Goal: Transaction & Acquisition: Purchase product/service

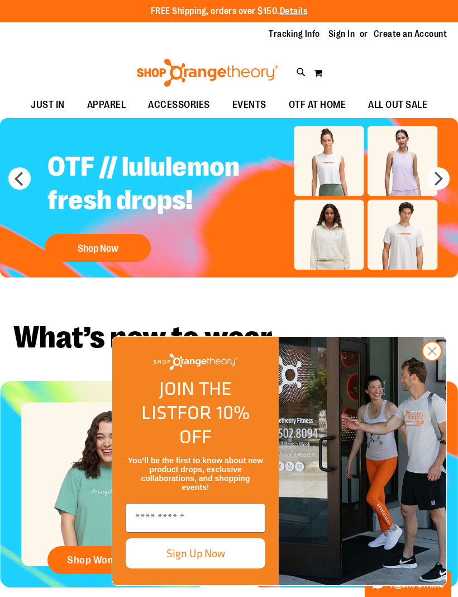
click at [429, 360] on circle "Close dialog" at bounding box center [432, 351] width 18 height 18
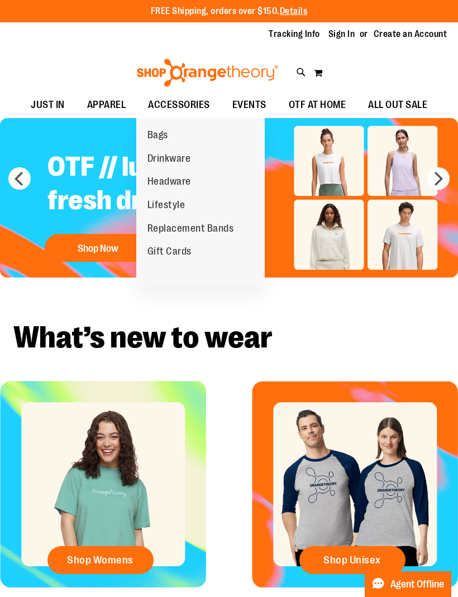
click at [174, 201] on span "Lifestyle" at bounding box center [167, 206] width 38 height 14
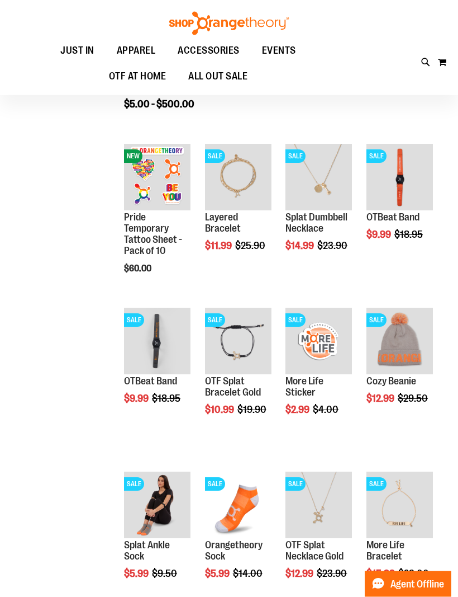
scroll to position [124, 0]
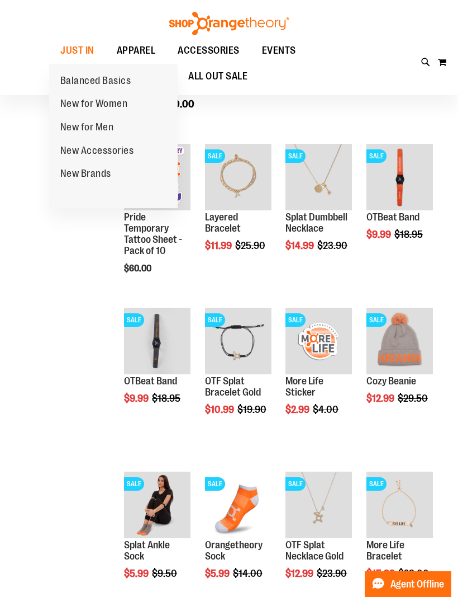
click at [65, 150] on span "New Accessories" at bounding box center [97, 152] width 74 height 14
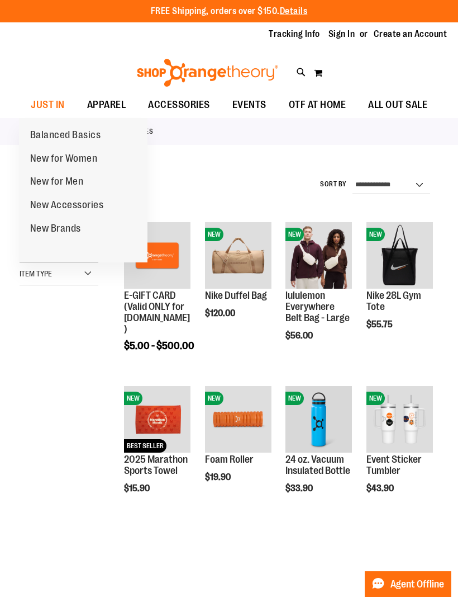
click at [45, 159] on span "New for Women" at bounding box center [64, 160] width 68 height 14
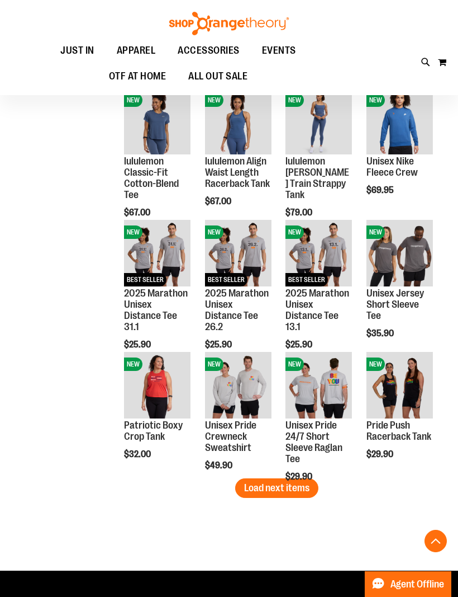
scroll to position [928, 0]
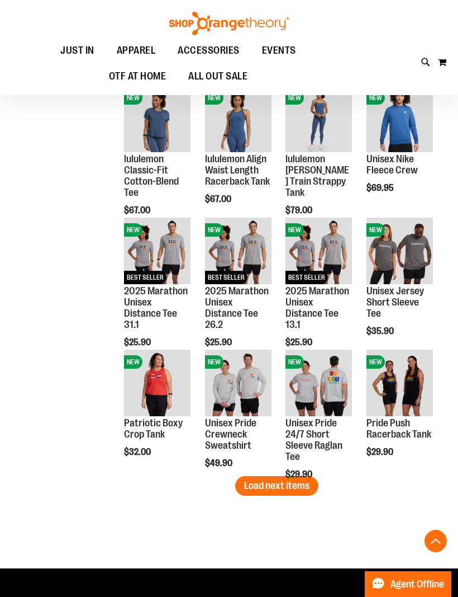
click at [302, 485] on span "Load next items" at bounding box center [276, 485] width 65 height 11
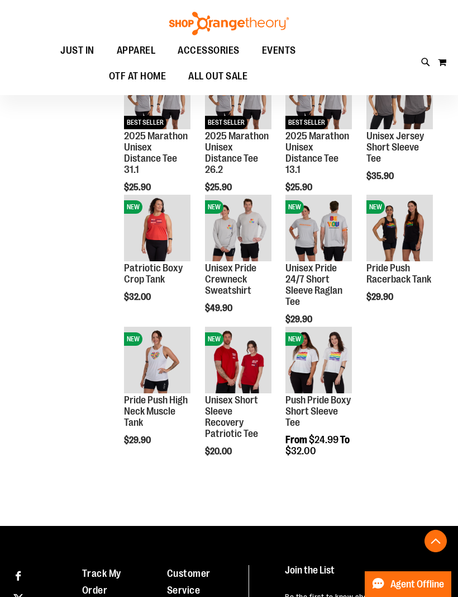
scroll to position [1082, 0]
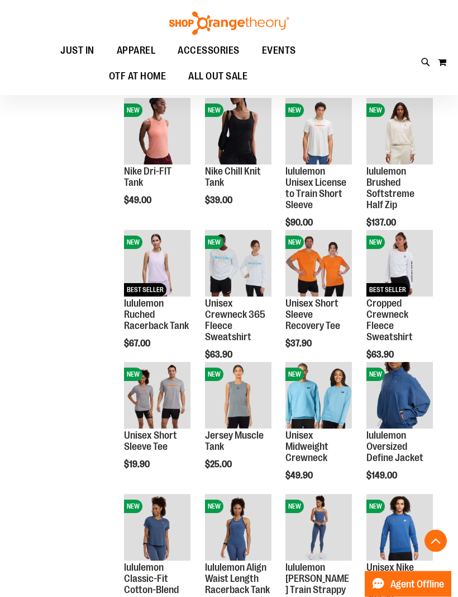
scroll to position [519, 0]
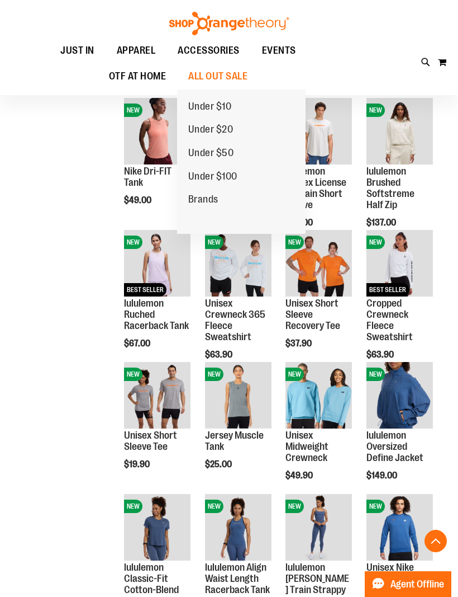
click at [233, 178] on span "Under $100" at bounding box center [212, 178] width 49 height 14
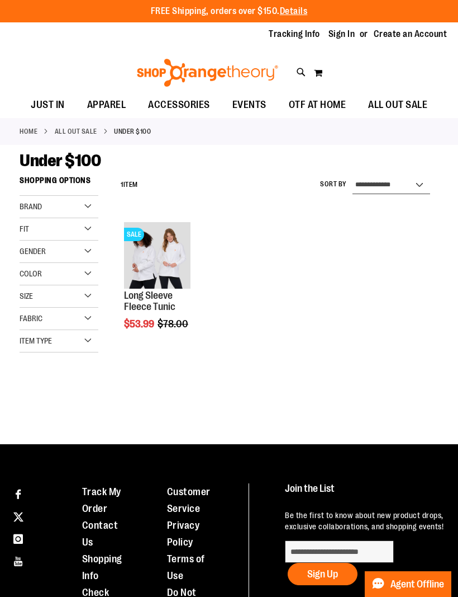
click at [420, 185] on select "**********" at bounding box center [392, 185] width 78 height 18
select select "*********"
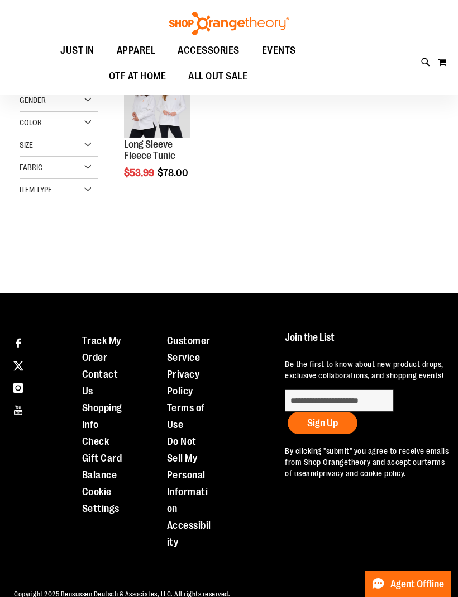
scroll to position [170, 0]
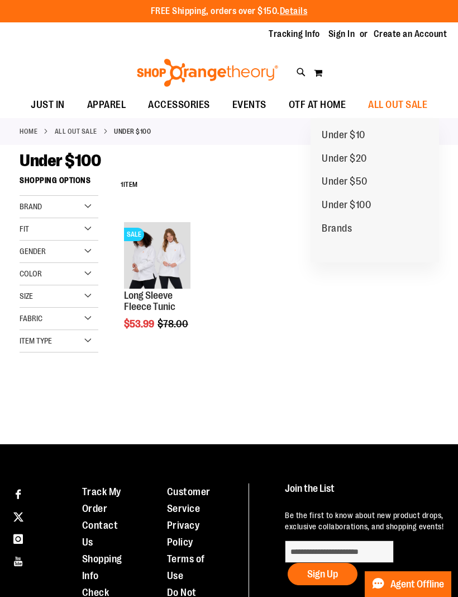
click at [345, 228] on span "Brands" at bounding box center [337, 230] width 30 height 14
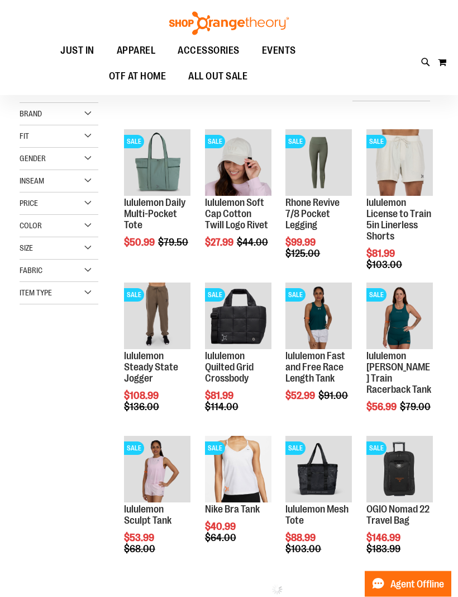
scroll to position [116, 0]
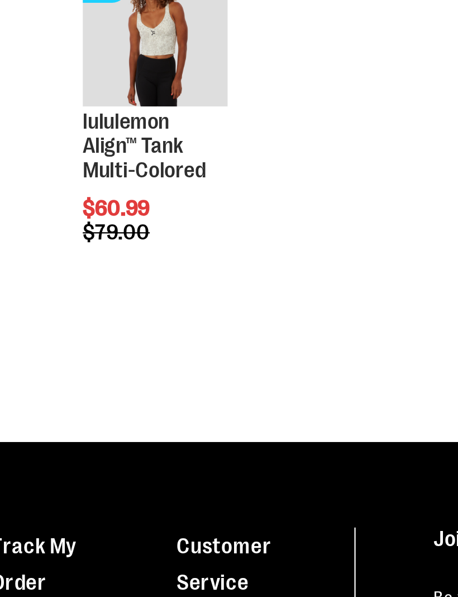
scroll to position [864, 0]
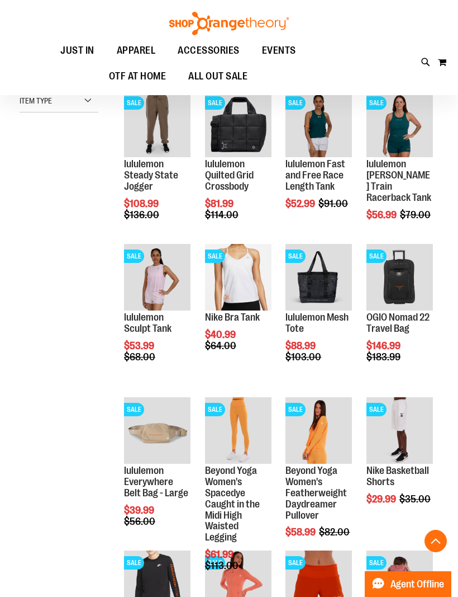
scroll to position [283, 0]
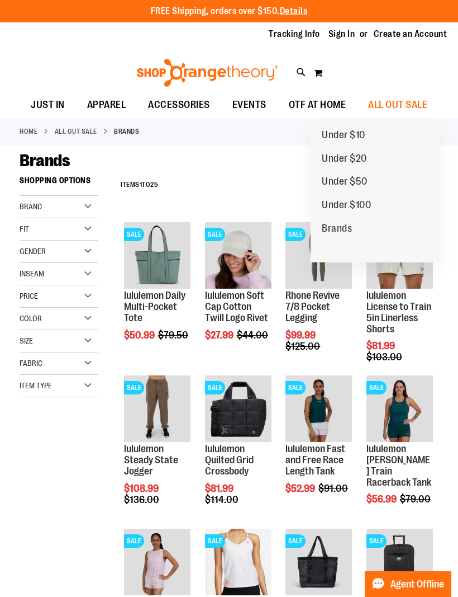
click at [357, 131] on span "Under $10" at bounding box center [344, 136] width 44 height 14
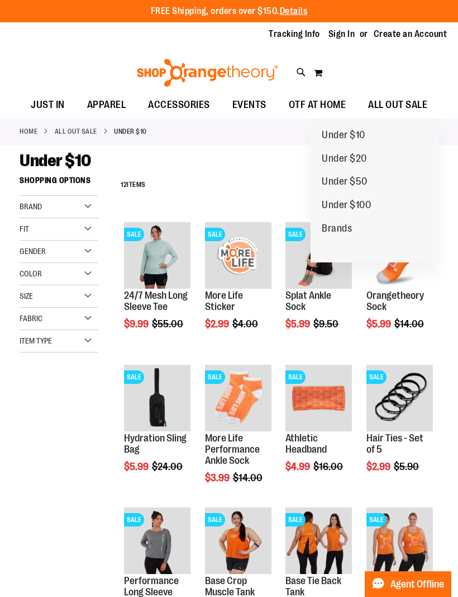
click at [357, 157] on span "Under $20" at bounding box center [344, 160] width 45 height 14
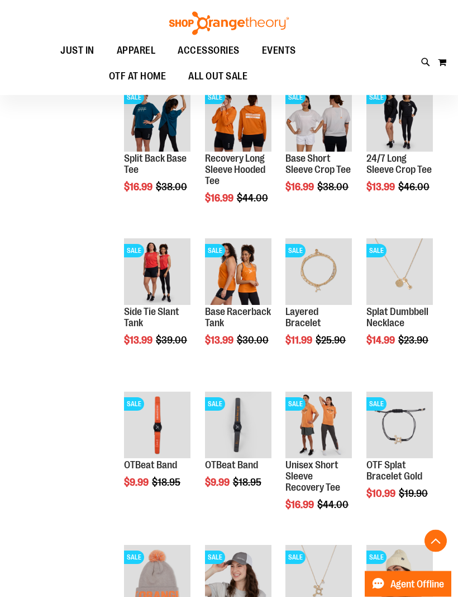
scroll to position [442, 0]
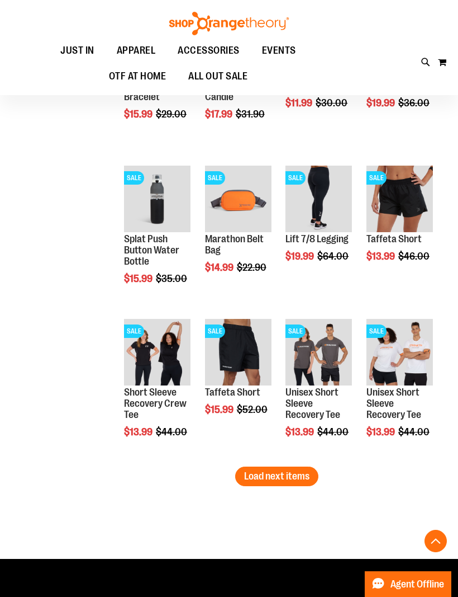
scroll to position [1136, 0]
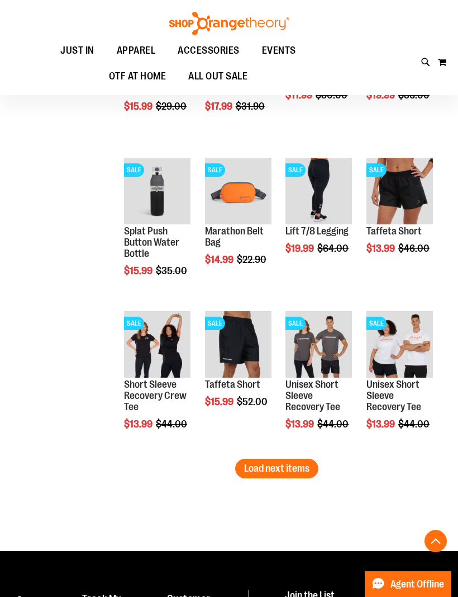
click at [282, 465] on span "Load next items" at bounding box center [276, 467] width 65 height 11
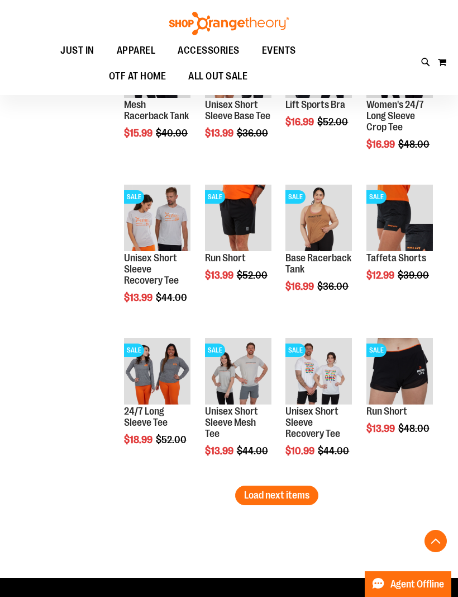
scroll to position [1568, 0]
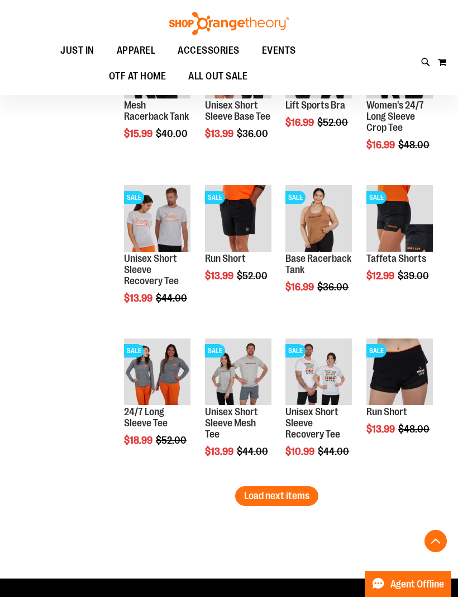
click at [289, 495] on span "Load next items" at bounding box center [276, 495] width 65 height 11
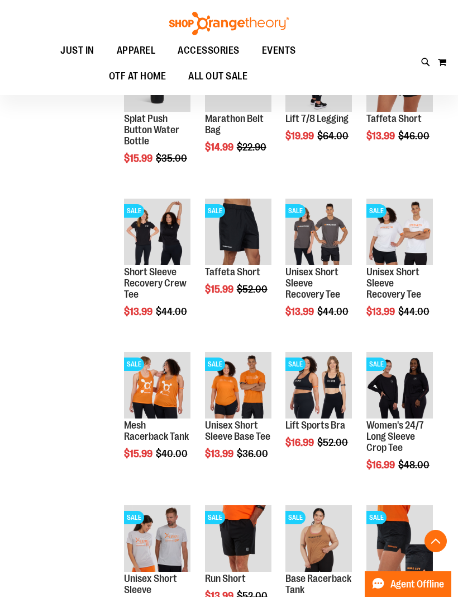
scroll to position [1248, 0]
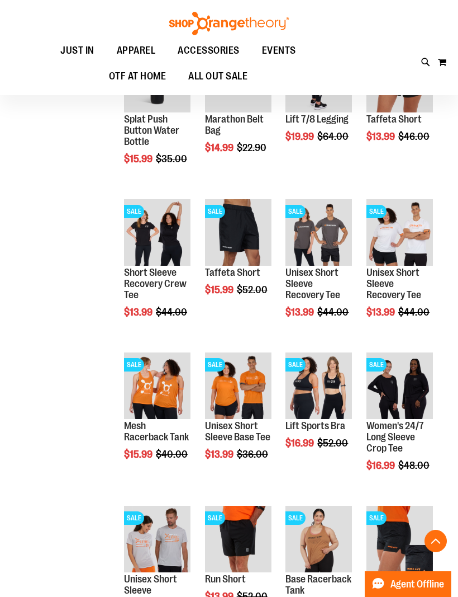
click at [327, 511] on span "Quickview" at bounding box center [312, 525] width 53 height 29
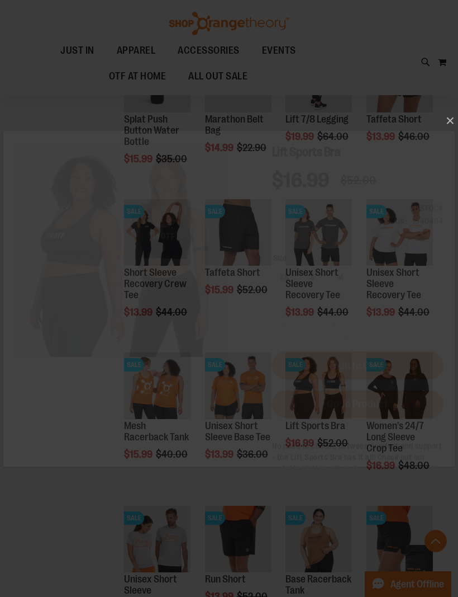
scroll to position [0, 0]
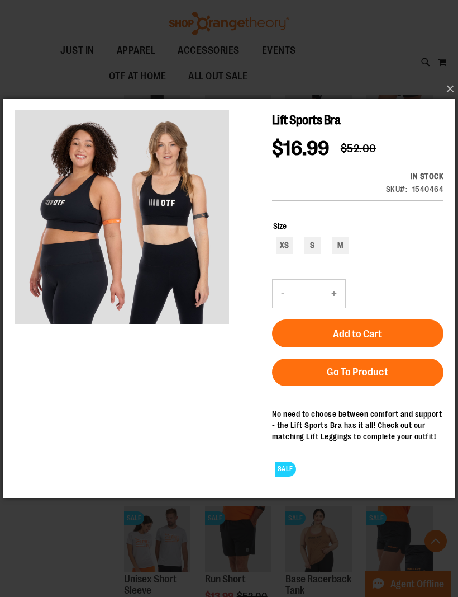
click at [452, 101] on button "×" at bounding box center [233, 89] width 452 height 25
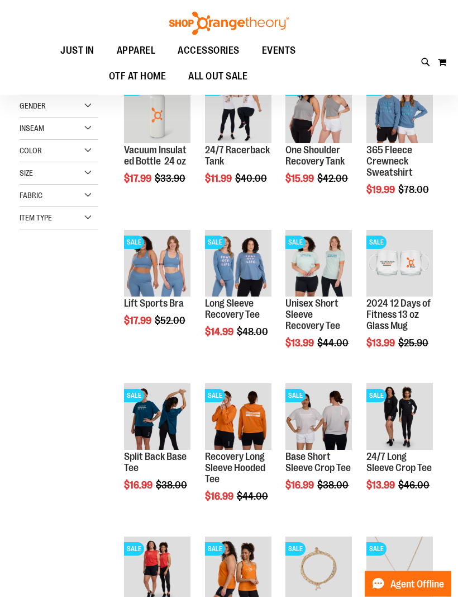
scroll to position [145, 0]
click at [143, 389] on span "Quickview" at bounding box center [150, 403] width 53 height 29
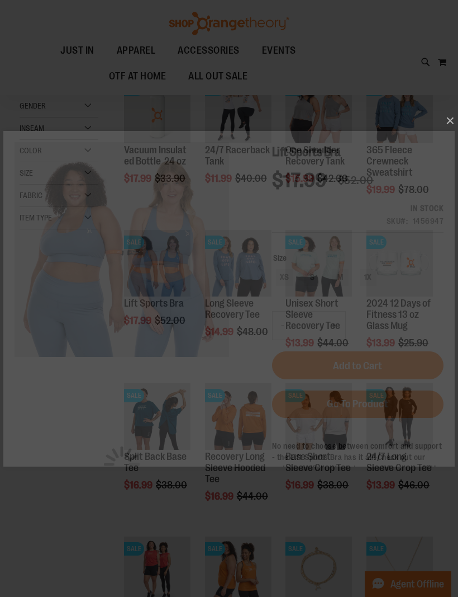
scroll to position [0, 0]
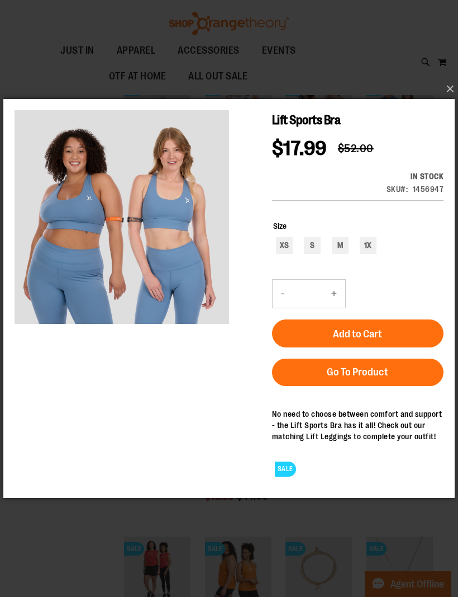
click at [446, 84] on button "×" at bounding box center [233, 89] width 452 height 25
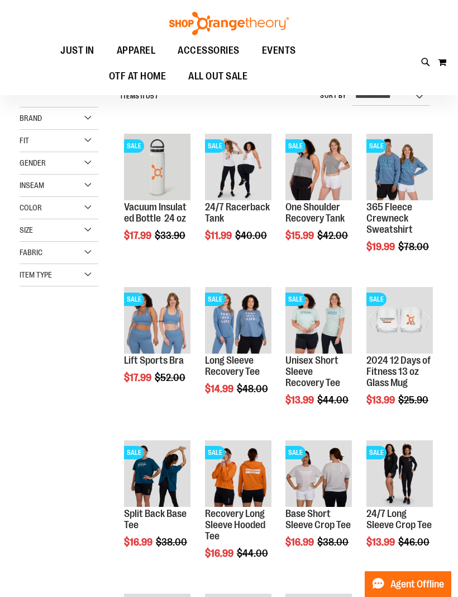
scroll to position [87, 0]
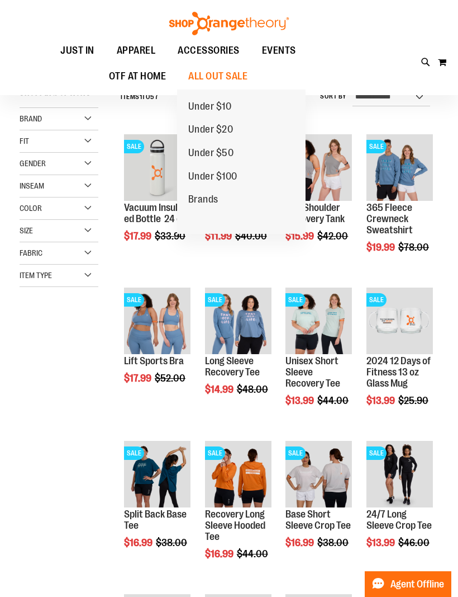
click at [231, 150] on span "Under $50" at bounding box center [211, 154] width 46 height 14
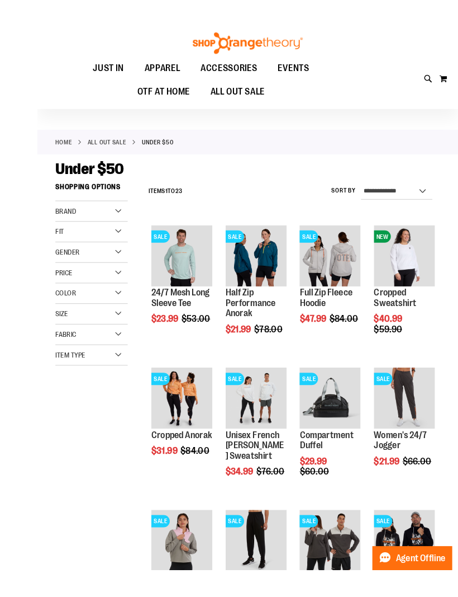
scroll to position [3, 0]
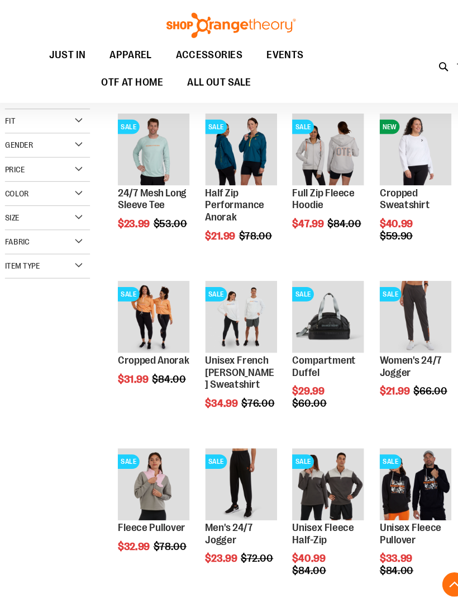
scroll to position [8, 0]
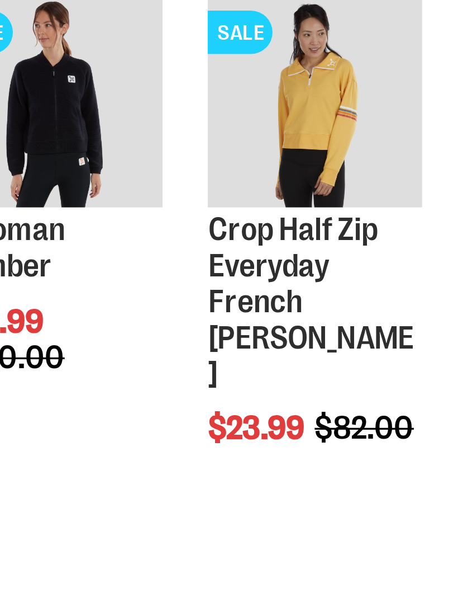
scroll to position [601, 0]
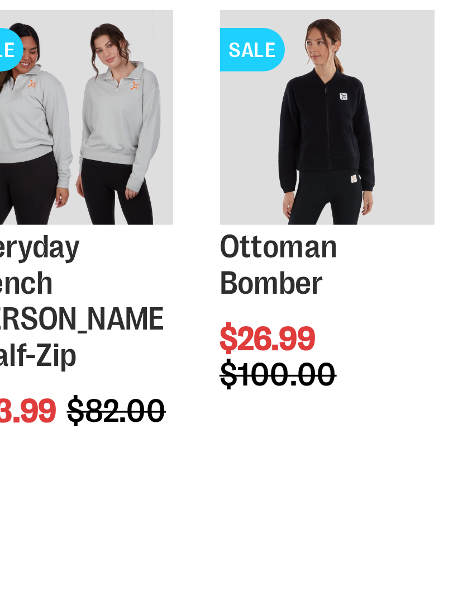
click at [205, 576] on span "Quickview" at bounding box center [231, 590] width 53 height 29
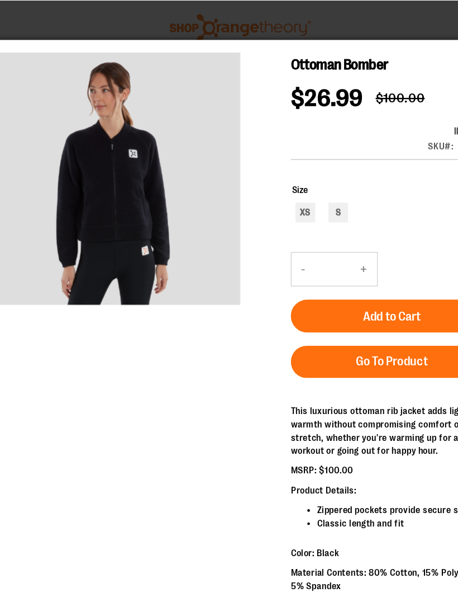
scroll to position [677, 0]
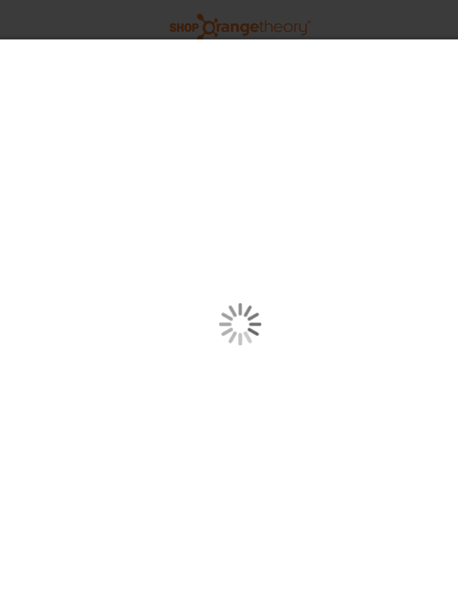
click at [151, 211] on div "carousel" at bounding box center [201, 280] width 452 height 483
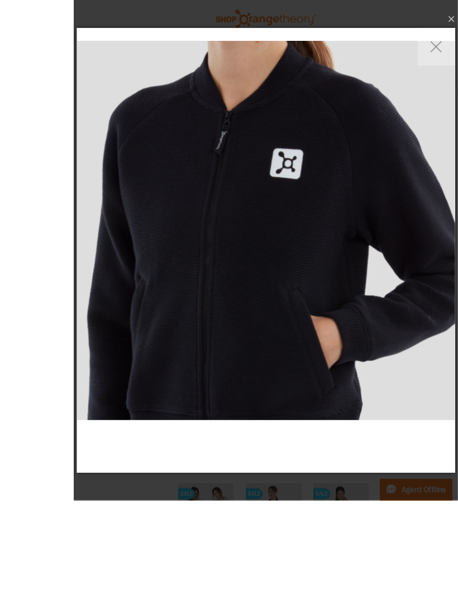
scroll to position [672, 0]
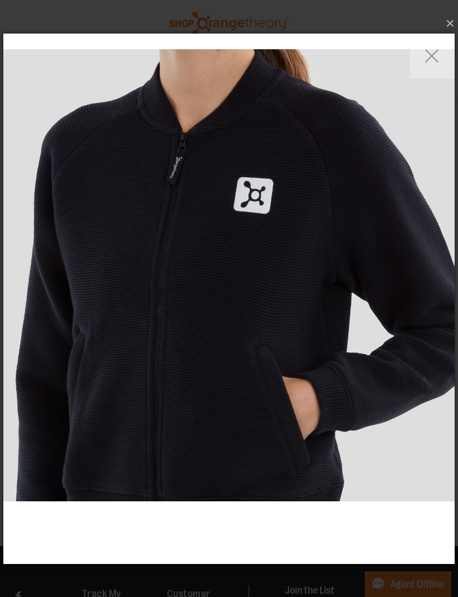
click at [455, 35] on button "×" at bounding box center [233, 23] width 452 height 25
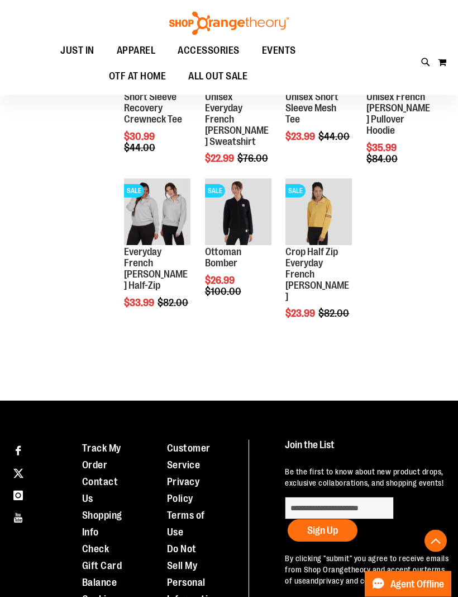
scroll to position [815, 0]
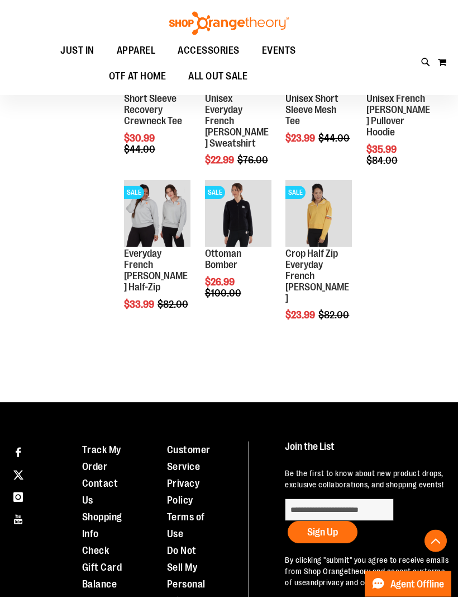
click at [248, 362] on span "Quickview" at bounding box center [231, 376] width 53 height 29
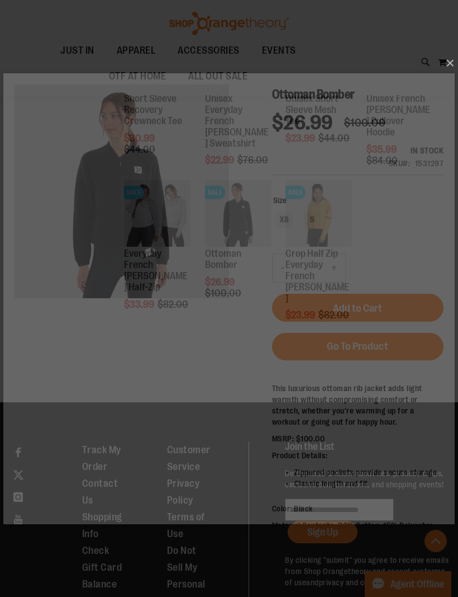
scroll to position [0, 0]
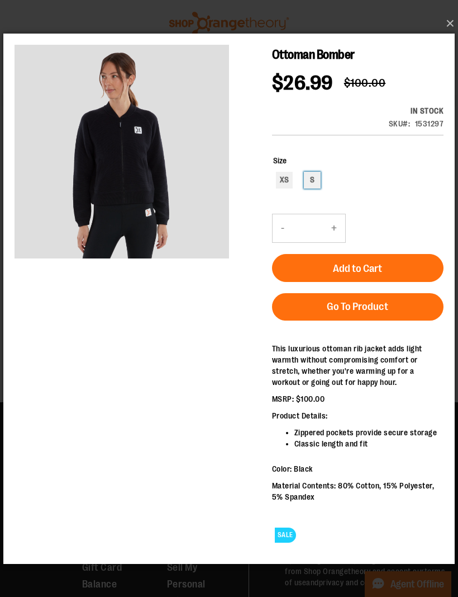
click at [308, 179] on div "S" at bounding box center [312, 179] width 17 height 17
type input "***"
click at [364, 264] on span "Add to Cart" at bounding box center [357, 268] width 49 height 12
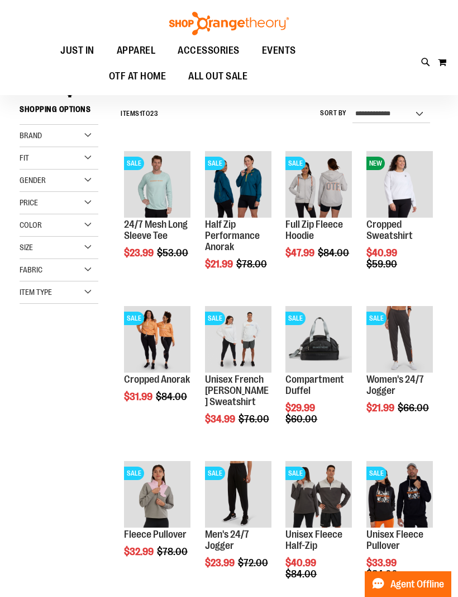
scroll to position [13, 0]
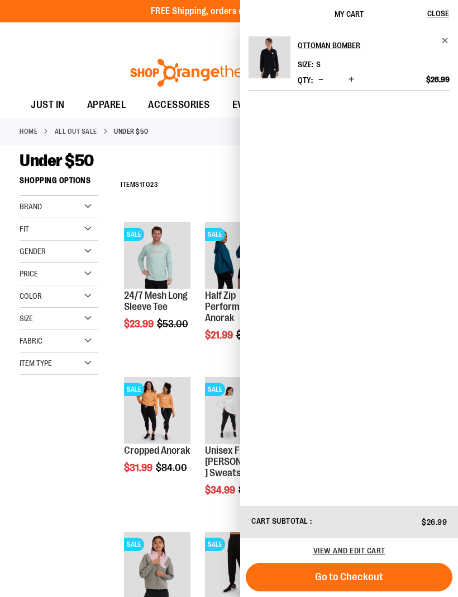
click at [370, 583] on span "Go to Checkout" at bounding box center [349, 576] width 68 height 12
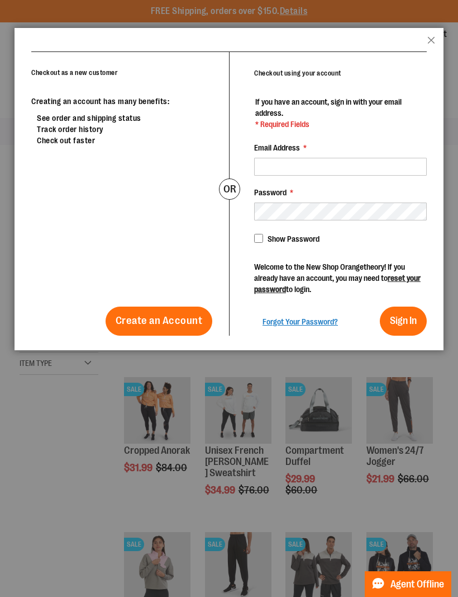
click at [243, 596] on div at bounding box center [229, 298] width 458 height 597
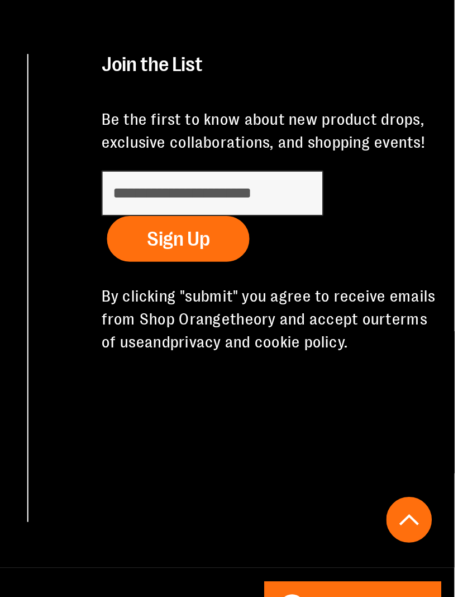
scroll to position [953, 0]
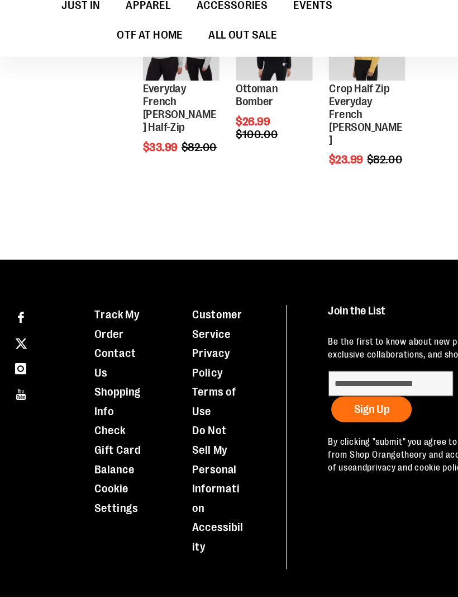
click at [196, 313] on link "Customer Service" at bounding box center [189, 327] width 44 height 28
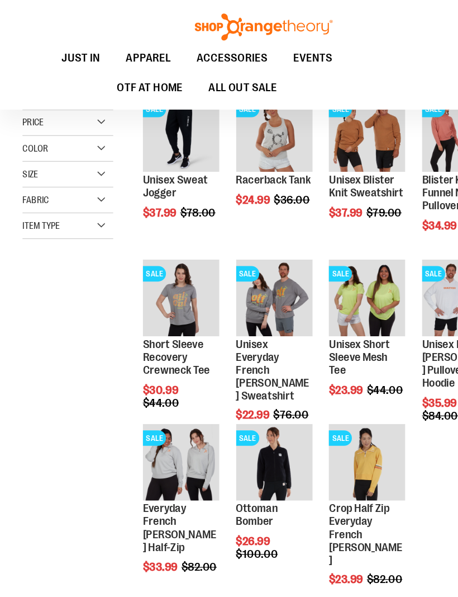
scroll to position [148, 0]
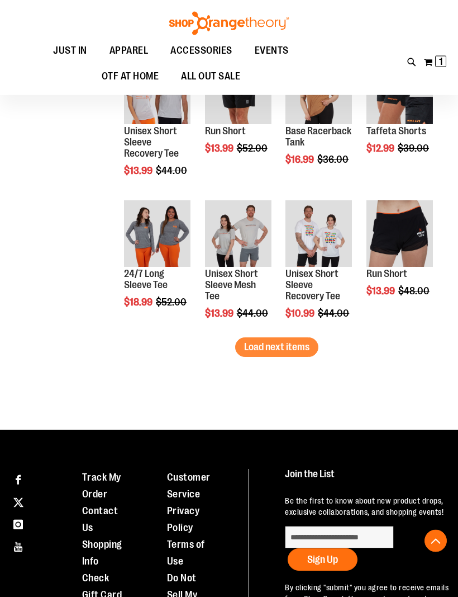
scroll to position [1190, 0]
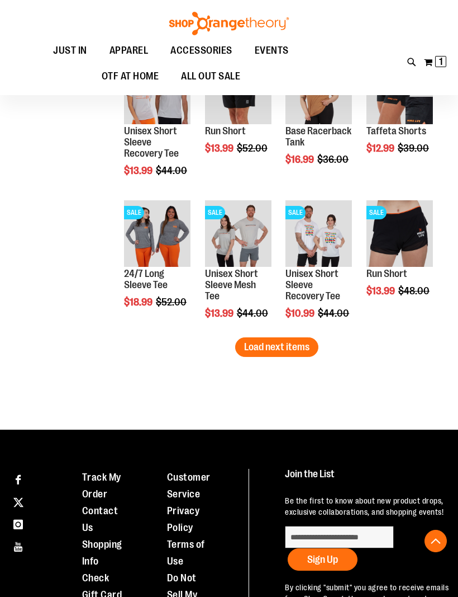
click at [192, 517] on link "Privacy Policy" at bounding box center [183, 519] width 33 height 28
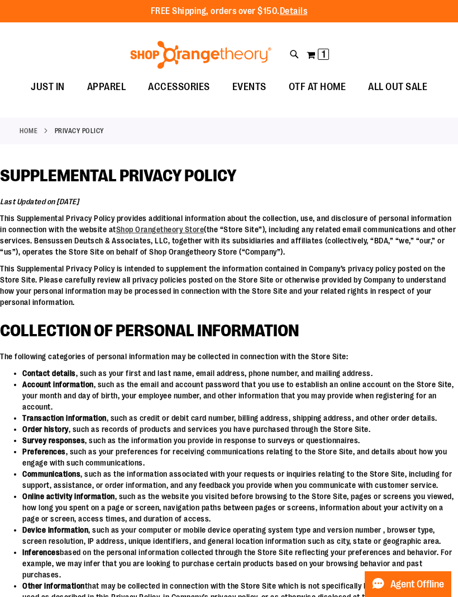
click at [452, 57] on div "Toggle Nav Search Popular Suggestions Advanced Search" at bounding box center [229, 51] width 458 height 45
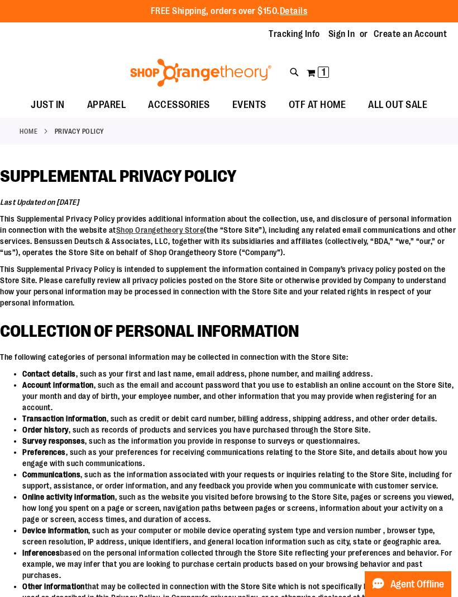
click at [320, 75] on span "1 1 items" at bounding box center [323, 72] width 11 height 11
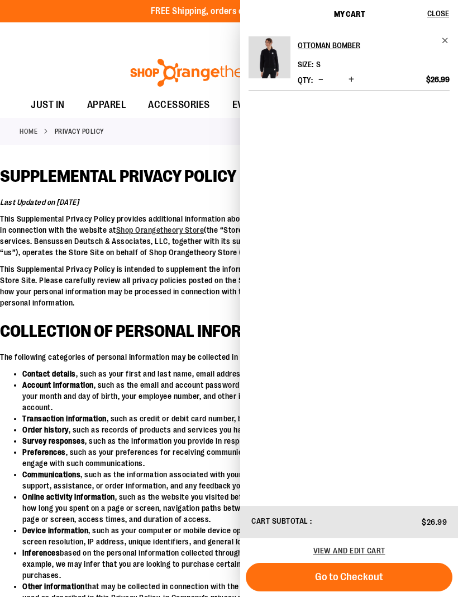
click at [403, 575] on button "Go to Checkout" at bounding box center [349, 576] width 207 height 29
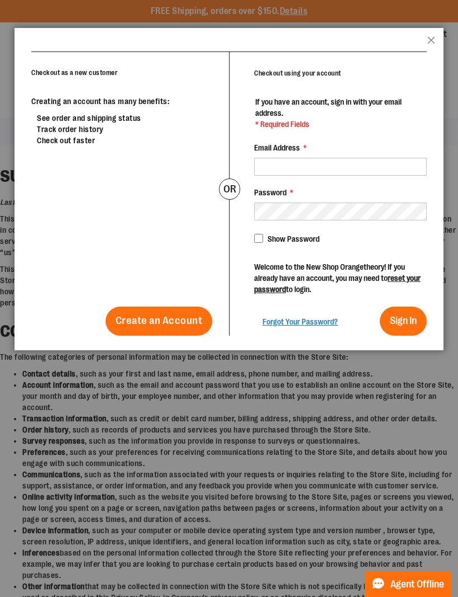
click at [178, 322] on span "Create an Account" at bounding box center [159, 320] width 87 height 12
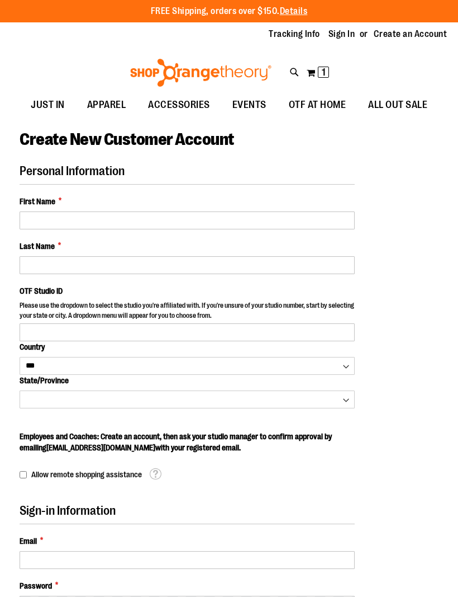
select select "***"
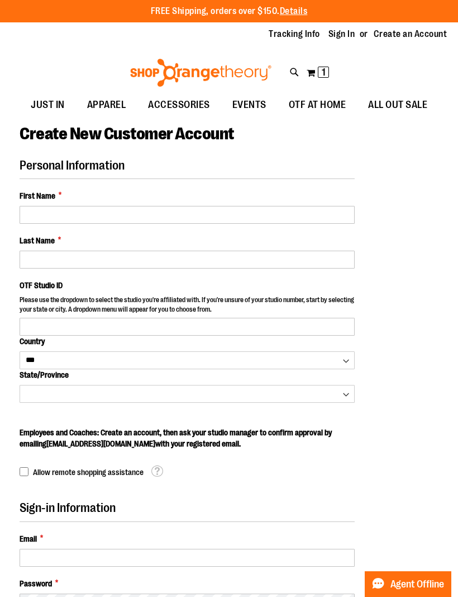
click at [324, 68] on span "1" at bounding box center [324, 72] width 4 height 11
